Goal: Transaction & Acquisition: Obtain resource

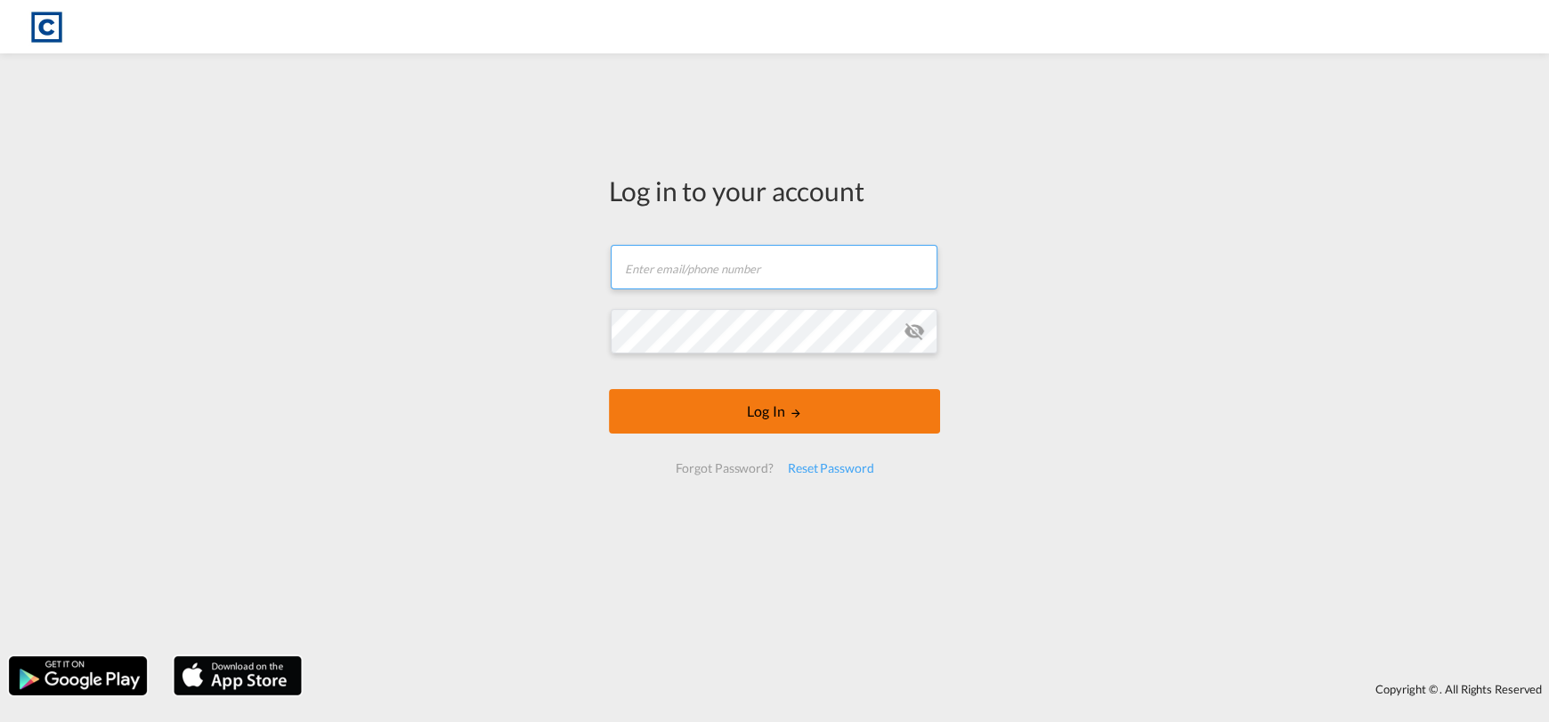
type input "[EMAIL_ADDRESS][DOMAIN_NAME]"
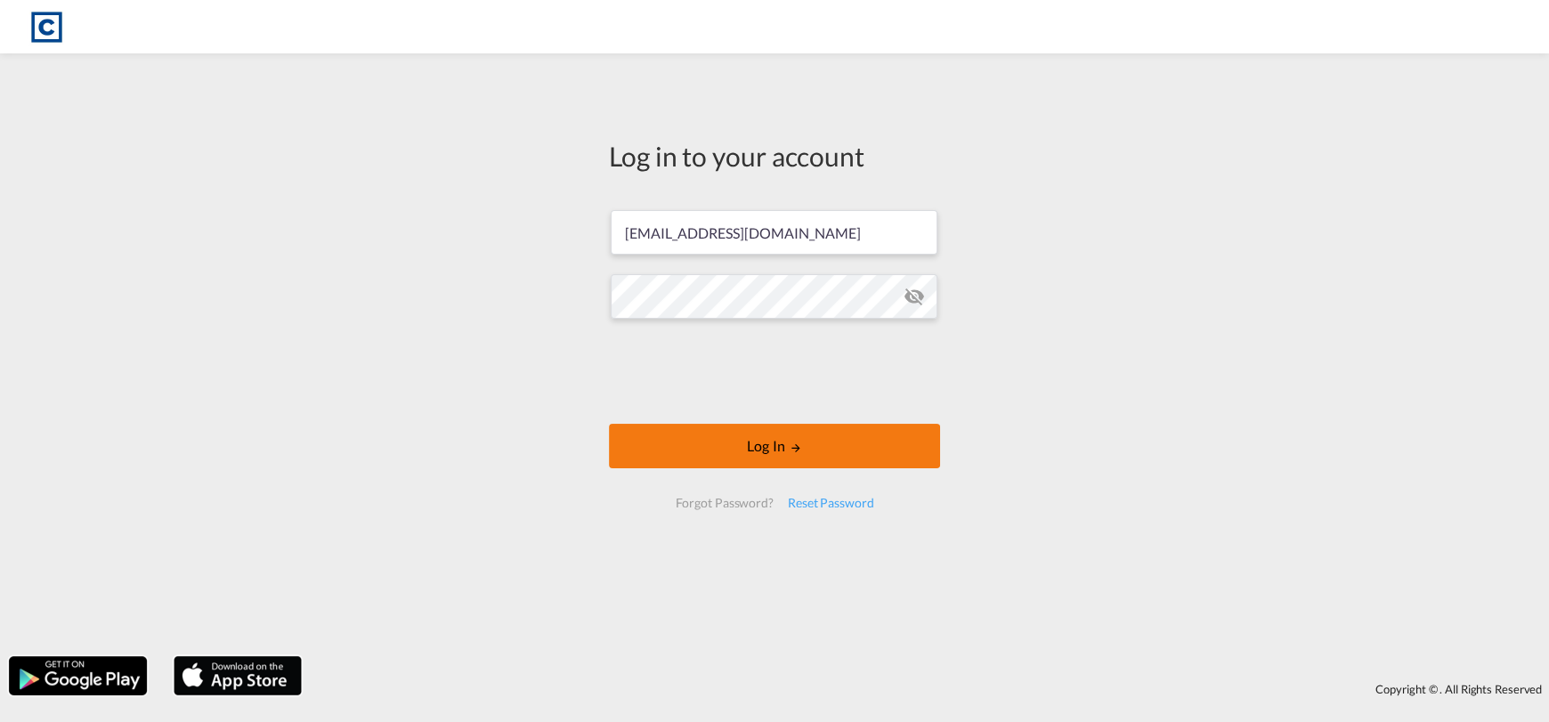
click at [813, 451] on button "Log In" at bounding box center [774, 446] width 331 height 44
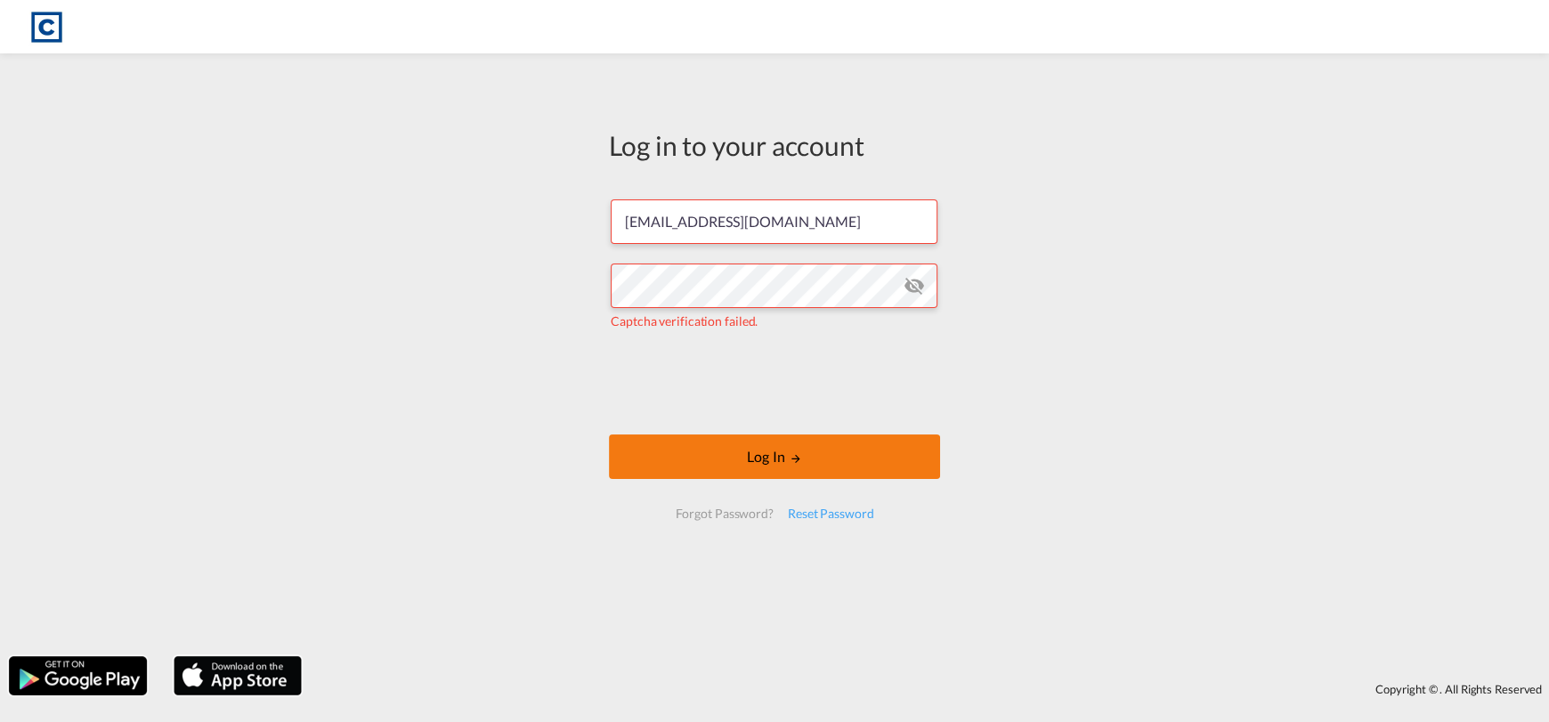
click at [708, 456] on button "Log In" at bounding box center [774, 456] width 331 height 44
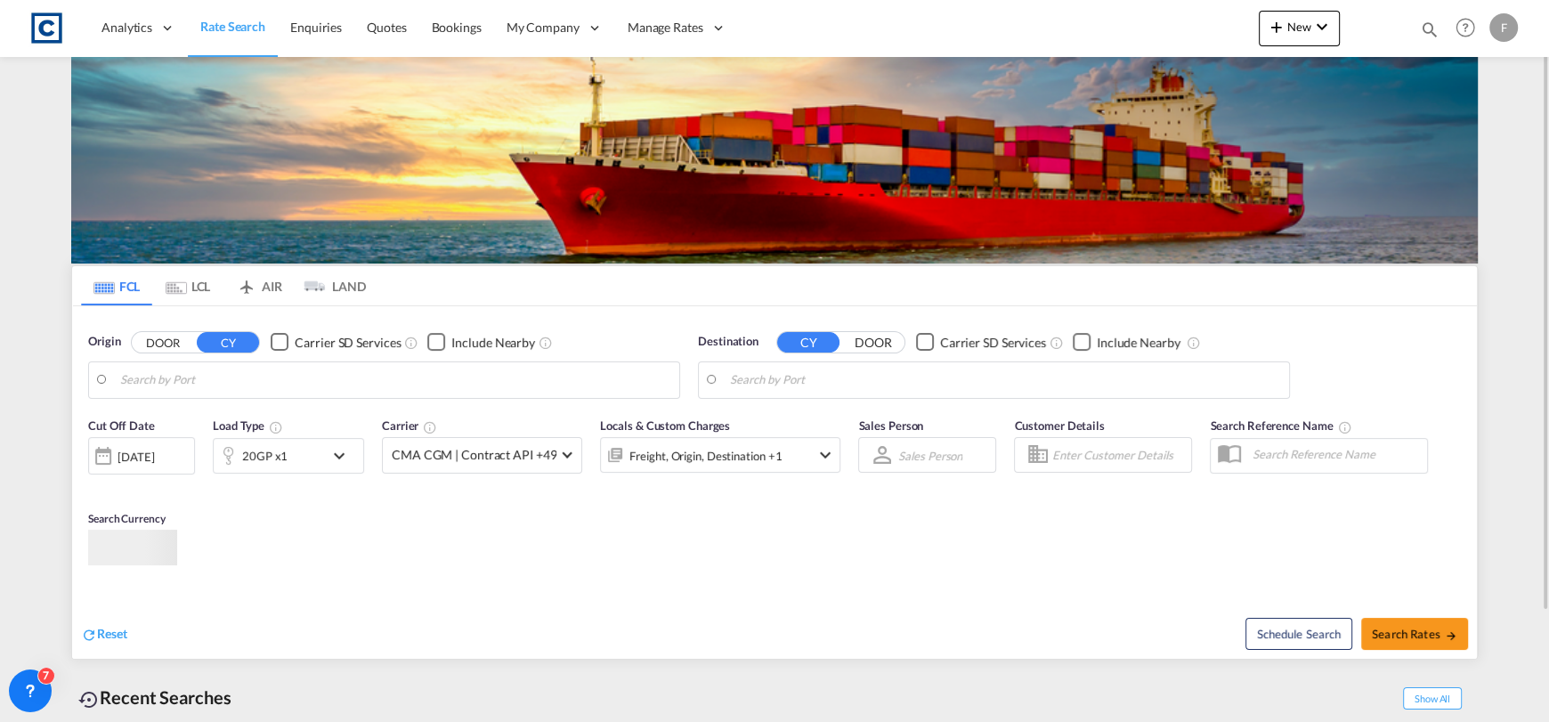
type input "Felixstowe, GBFXT"
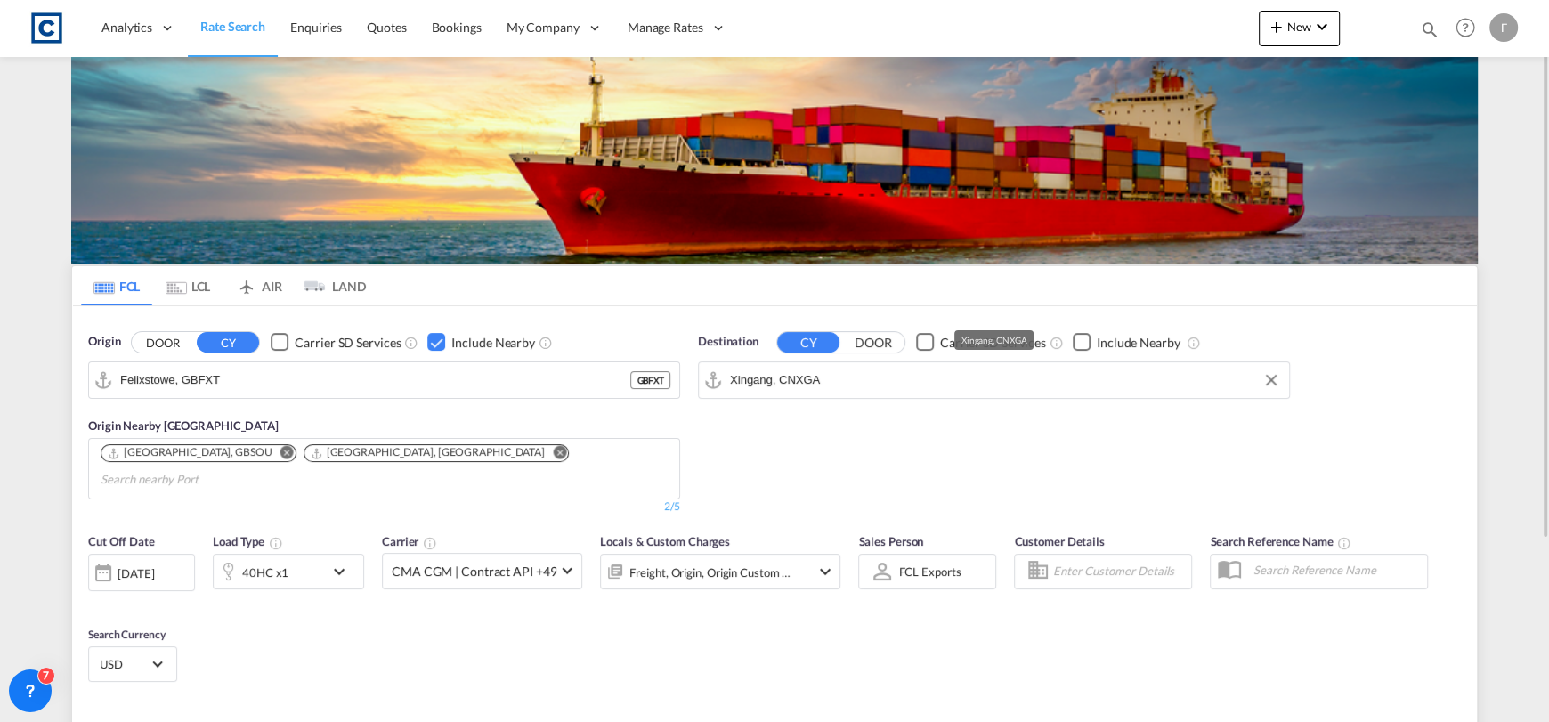
click at [836, 385] on input "Xingang, CNXGA" at bounding box center [1005, 380] width 550 height 27
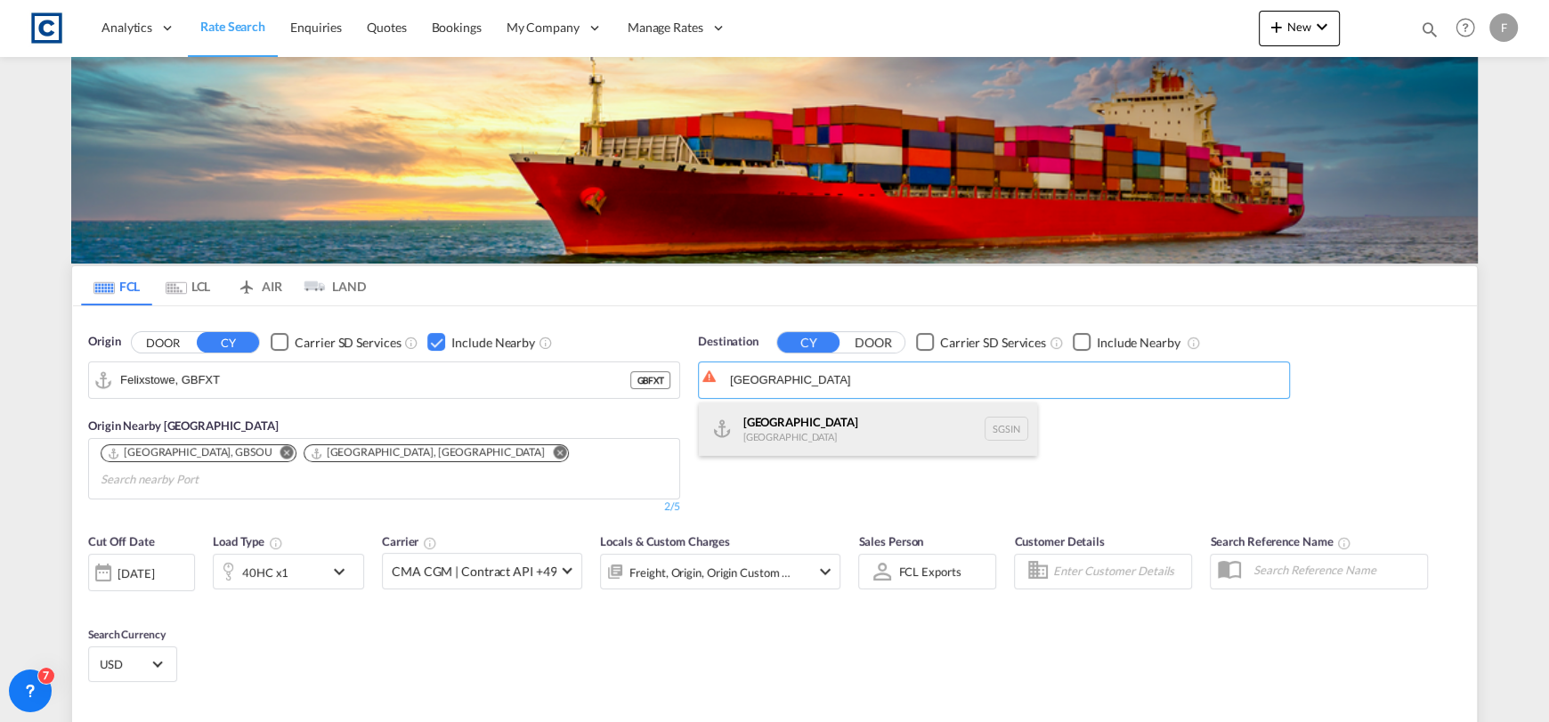
click at [800, 449] on div "Singapore [GEOGRAPHIC_DATA] [GEOGRAPHIC_DATA]" at bounding box center [868, 428] width 338 height 53
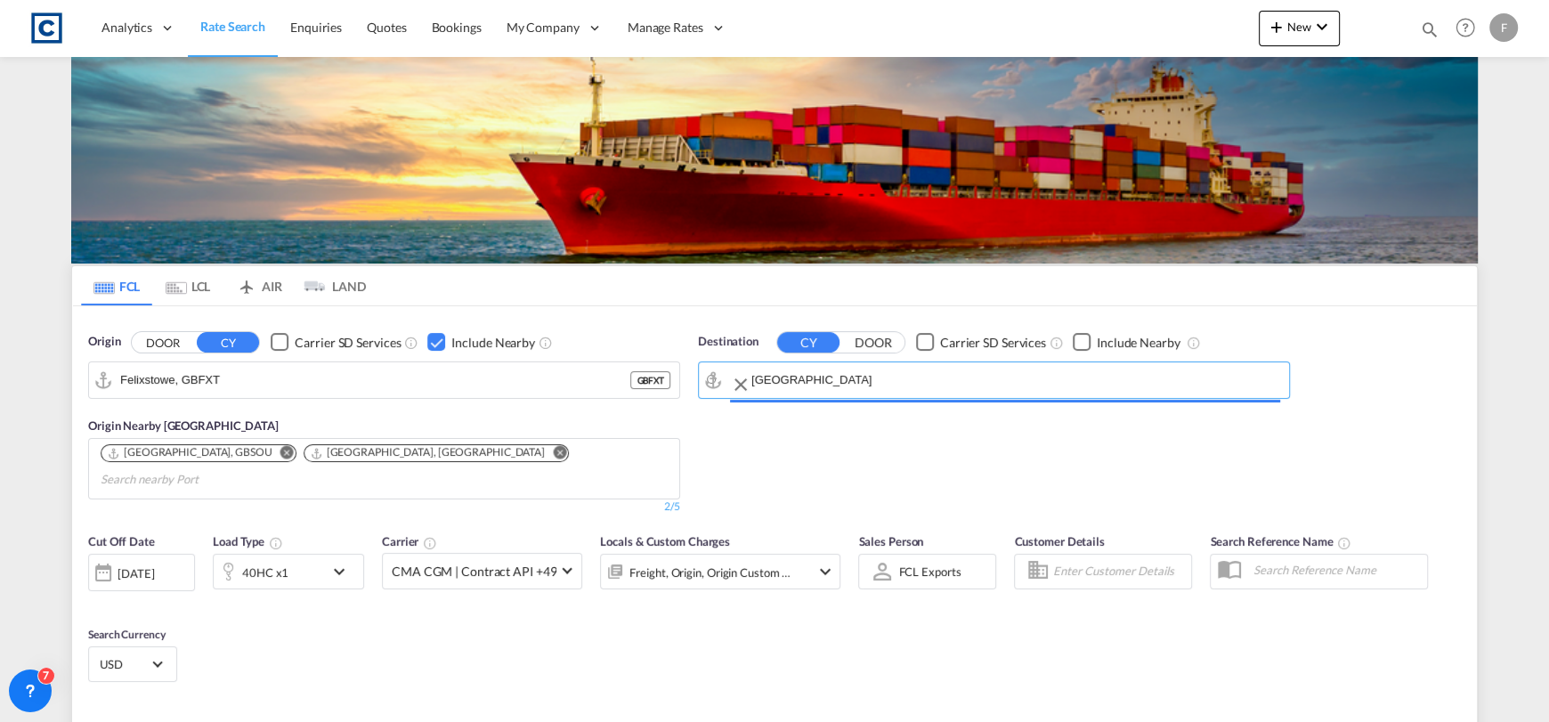
type input "[GEOGRAPHIC_DATA], SGSIN"
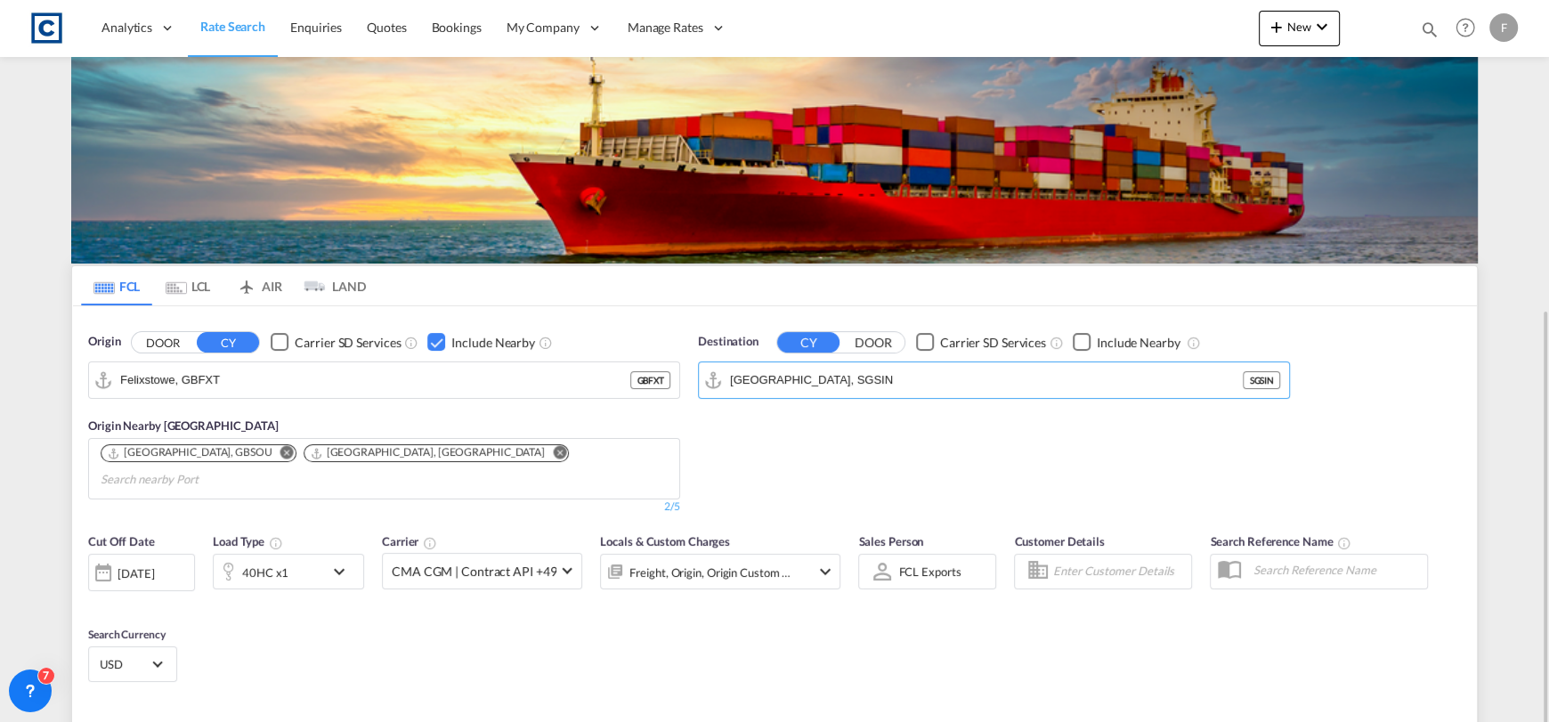
scroll to position [245, 0]
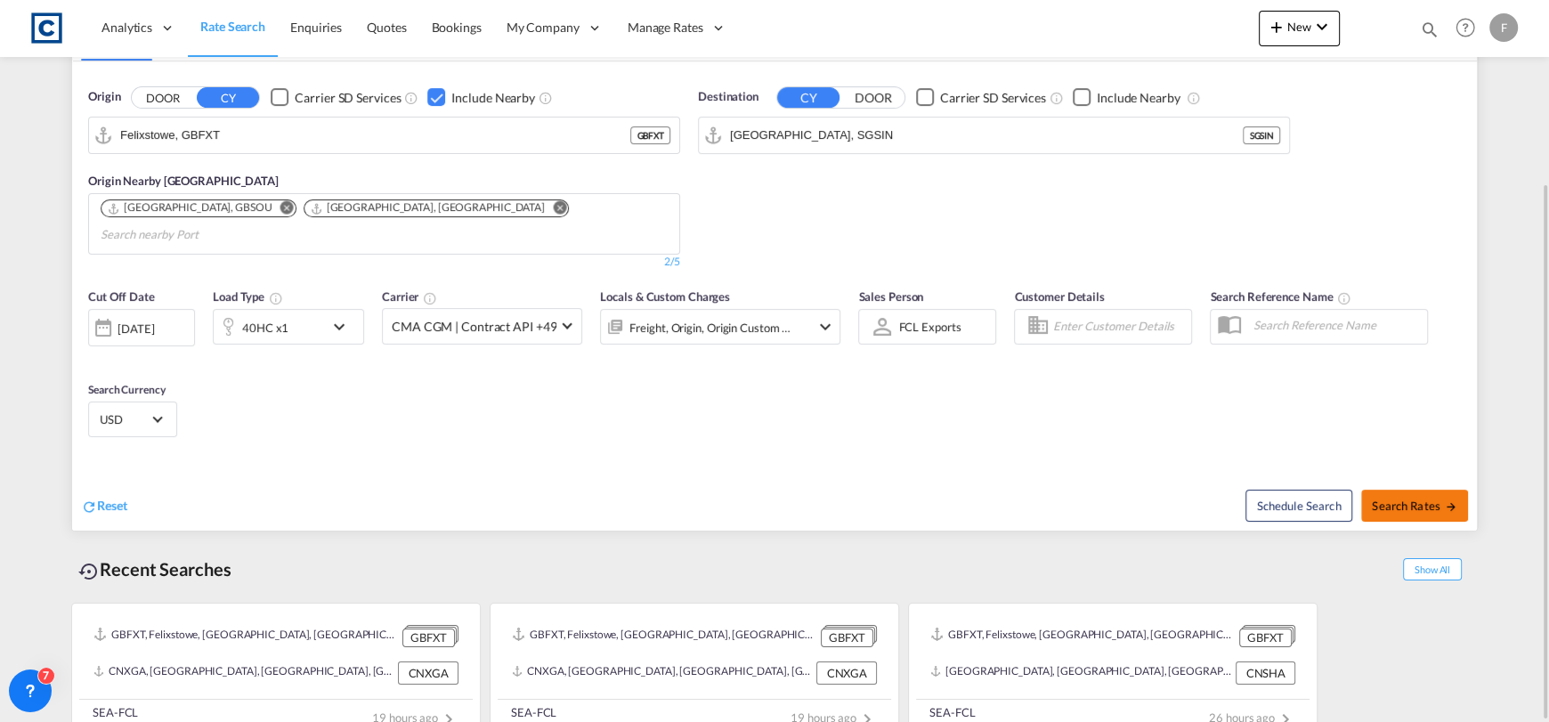
click at [1397, 489] on button "Search Rates" at bounding box center [1414, 505] width 107 height 32
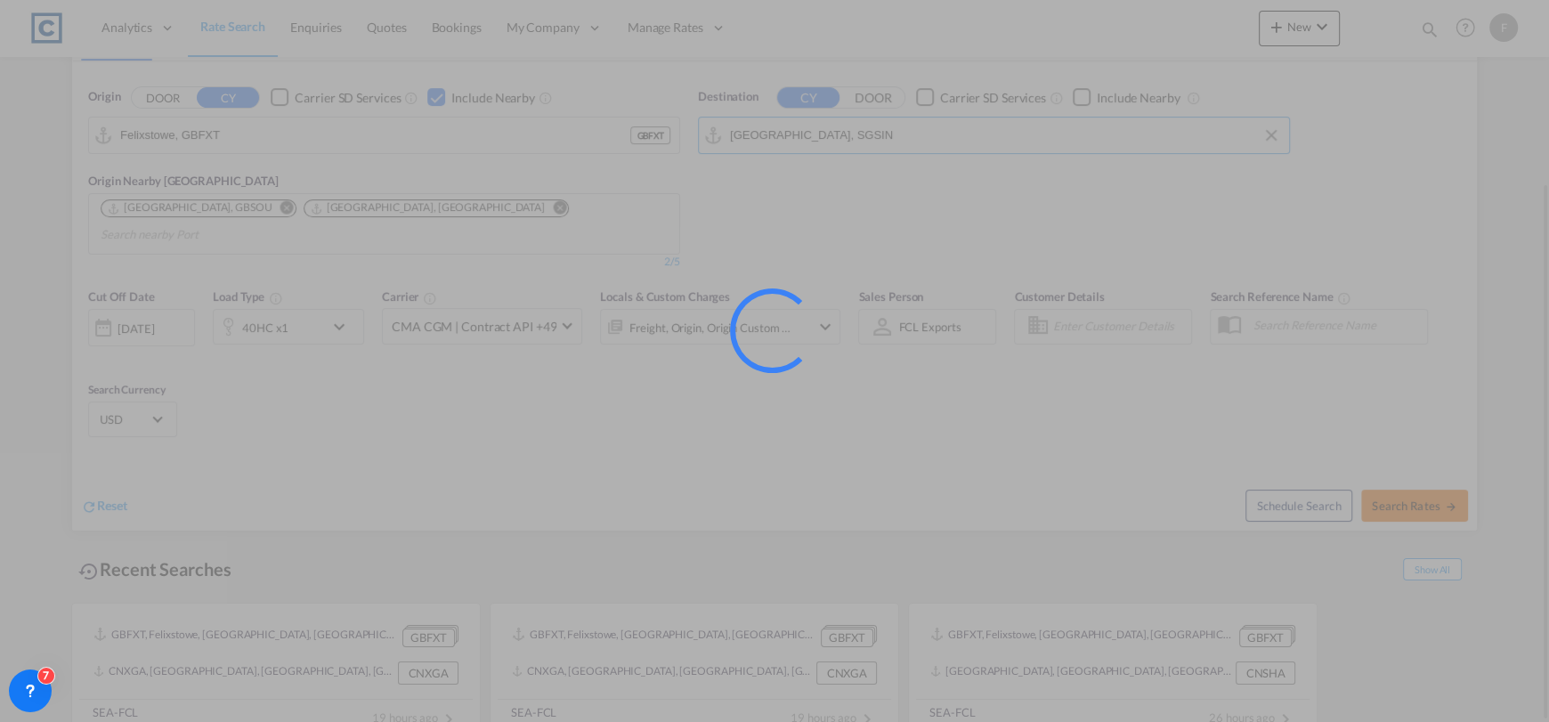
type input "GBFXT to SGSIN / [DATE]"
